Goal: Information Seeking & Learning: Learn about a topic

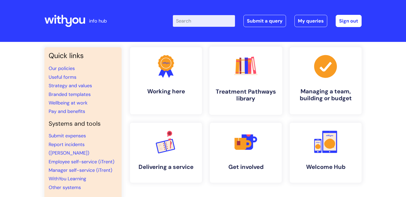
click at [256, 70] on icon ".cls-1{fill:#f89b22;}.cls-1,.cls-2,.cls-3,.cls-4,.cls-5,.cls-6,.cls-7{stroke-wi…" at bounding box center [246, 66] width 26 height 26
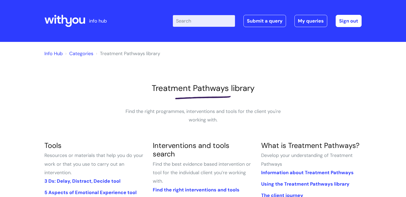
click at [196, 22] on input "Enter your search term here..." at bounding box center [204, 21] width 62 height 12
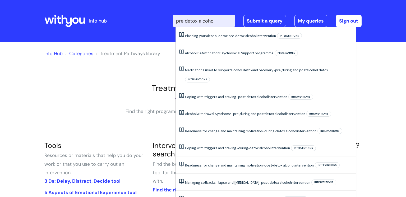
type input "pre detox alcohol"
click button "Search" at bounding box center [0, 0] width 0 height 0
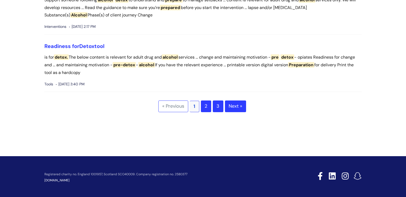
scroll to position [1678, 0]
click at [136, 64] on span "pre-detox" at bounding box center [124, 65] width 23 height 6
click at [206, 107] on link "2" at bounding box center [206, 106] width 10 height 12
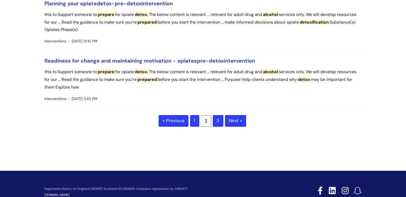
scroll to position [1615, 0]
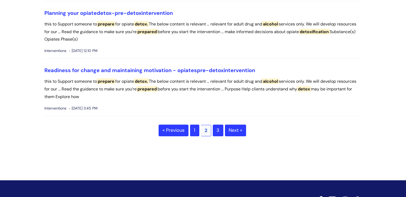
click at [219, 136] on link "3" at bounding box center [218, 130] width 11 height 12
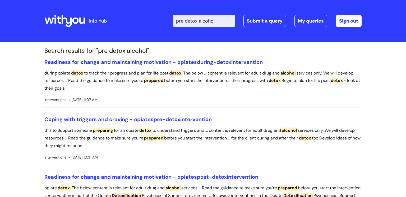
click at [298, 129] on span "alcohol" at bounding box center [289, 130] width 17 height 6
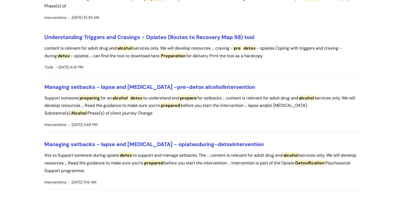
scroll to position [1647, 0]
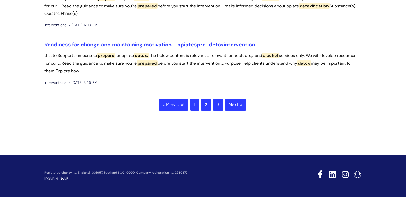
click at [208, 105] on span "2" at bounding box center [206, 105] width 10 height 12
click at [207, 105] on span "2" at bounding box center [206, 105] width 10 height 12
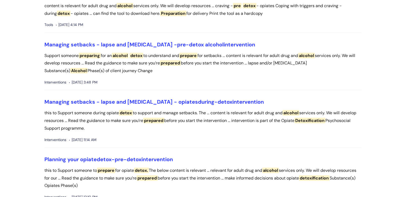
scroll to position [1464, 0]
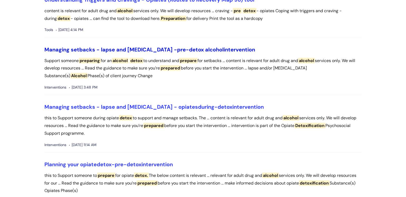
click at [177, 53] on span "pre-detox" at bounding box center [190, 49] width 27 height 7
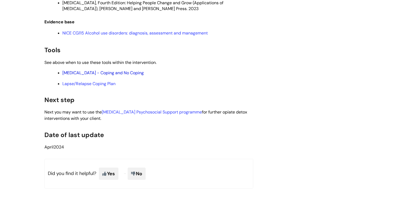
scroll to position [1453, 0]
click at [89, 75] on link "Relapse - Coping and No Coping" at bounding box center [102, 72] width 81 height 6
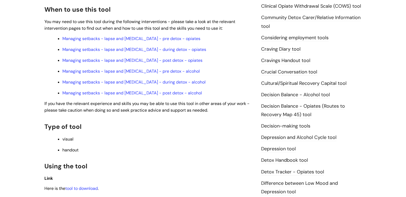
scroll to position [183, 0]
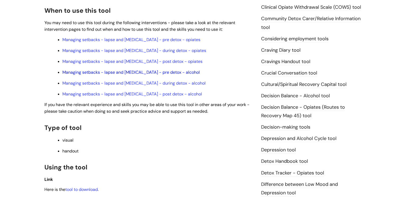
click at [136, 69] on link "Managing setbacks - lapse and relapse - pre detox - alcohol" at bounding box center [131, 72] width 138 height 6
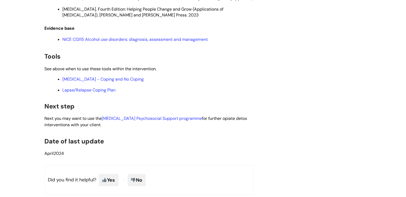
scroll to position [1439, 0]
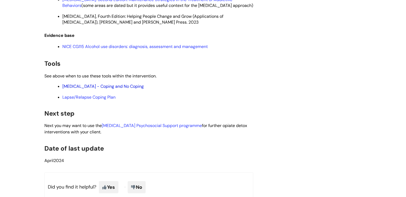
click at [104, 89] on link "[MEDICAL_DATA] - Coping and No Coping" at bounding box center [102, 86] width 81 height 6
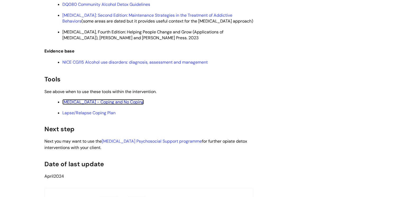
scroll to position [1419, 0]
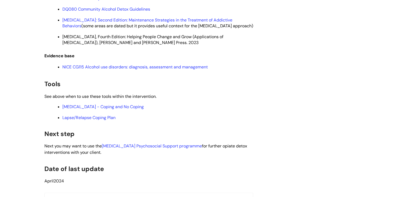
click at [105, 120] on li "Lapse/Relapse Coping Plan" at bounding box center [157, 117] width 191 height 7
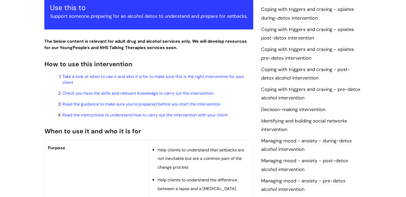
scroll to position [0, 0]
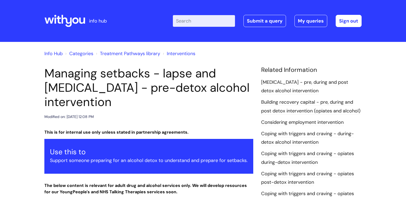
click at [200, 20] on input "Enter your search term here..." at bounding box center [204, 21] width 62 height 12
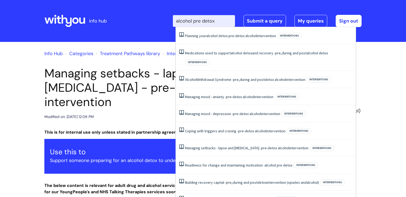
type input "alcohol pre detox"
click button "Search" at bounding box center [0, 0] width 0 height 0
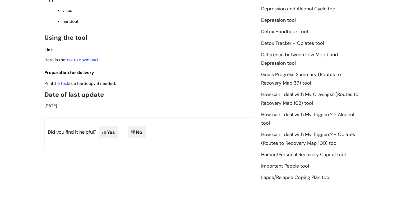
scroll to position [298, 0]
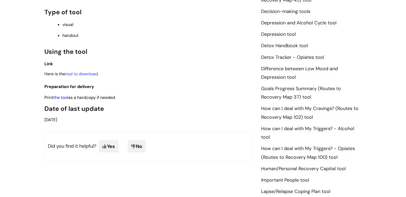
click at [60, 94] on link "the tool" at bounding box center [60, 97] width 15 height 6
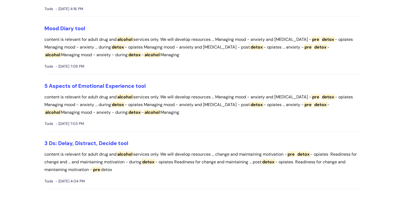
scroll to position [209, 0]
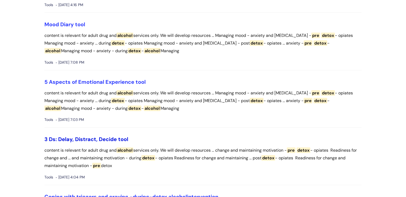
click at [93, 138] on link "3 Ds: Delay, Distract, Decide tool" at bounding box center [86, 138] width 84 height 7
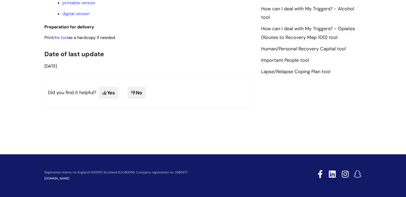
scroll to position [411, 0]
click at [60, 37] on link "the tool" at bounding box center [60, 38] width 15 height 6
